Goal: Information Seeking & Learning: Learn about a topic

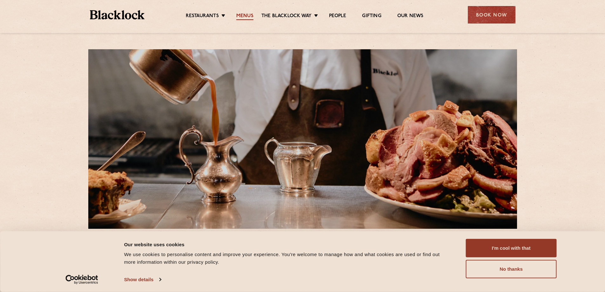
click at [244, 13] on link "Menus" at bounding box center [244, 16] width 17 height 7
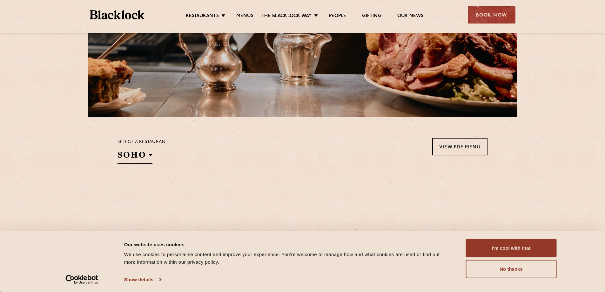
scroll to position [191, 0]
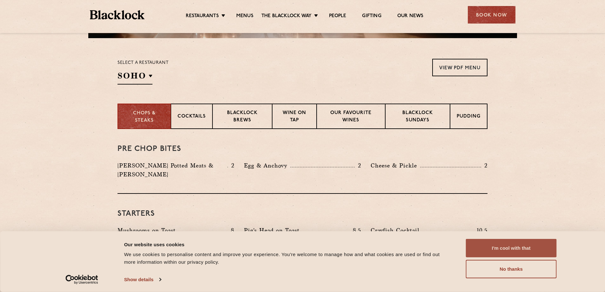
click at [499, 247] on button "I'm cool with that" at bounding box center [511, 248] width 91 height 18
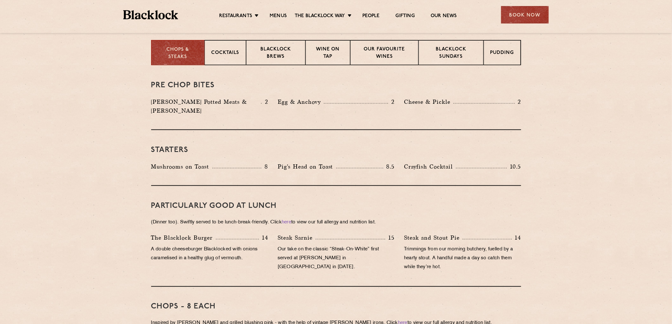
scroll to position [183, 0]
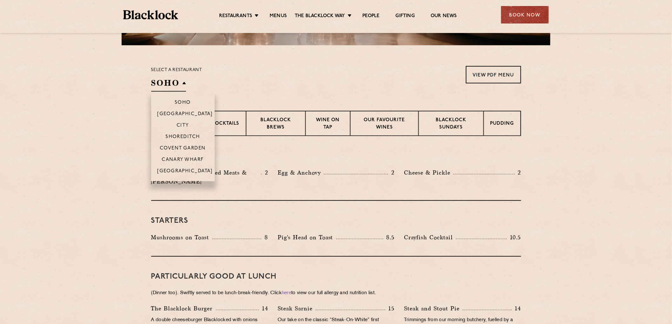
click at [170, 84] on h2 "SOHO" at bounding box center [168, 84] width 35 height 14
click at [180, 136] on p "Shoreditch" at bounding box center [182, 137] width 35 height 6
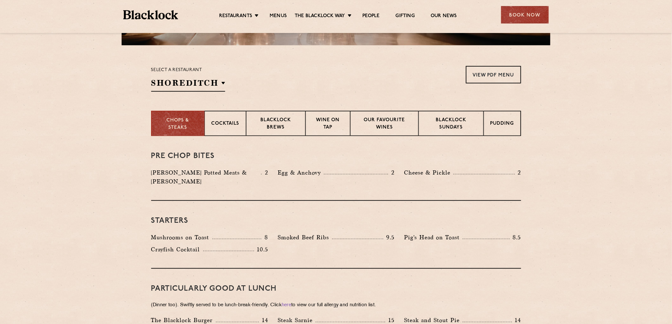
drag, startPoint x: 358, startPoint y: 186, endPoint x: 356, endPoint y: 189, distance: 3.6
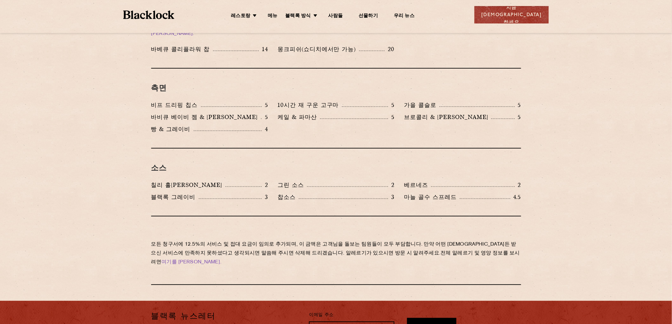
scroll to position [960, 0]
